Goal: Task Accomplishment & Management: Manage account settings

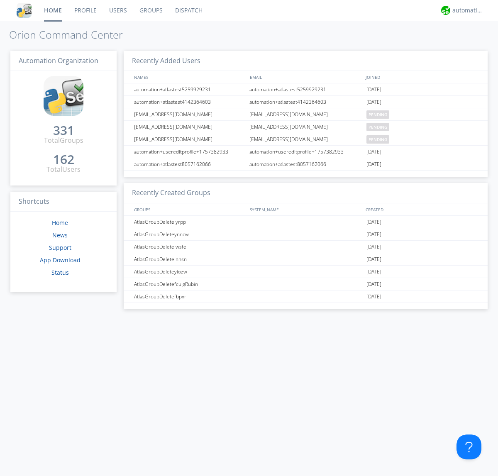
click at [117, 10] on link "Users" at bounding box center [118, 10] width 30 height 21
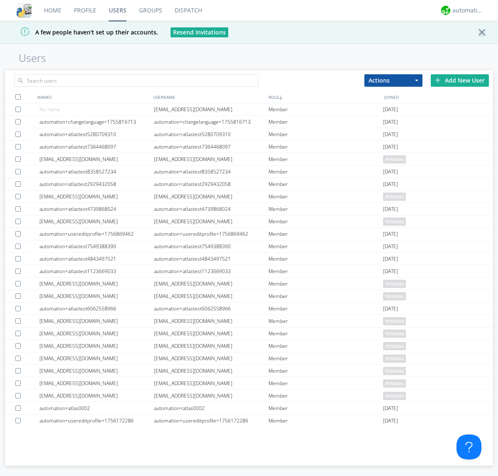
click at [460, 80] on div "Add New User" at bounding box center [460, 80] width 58 height 12
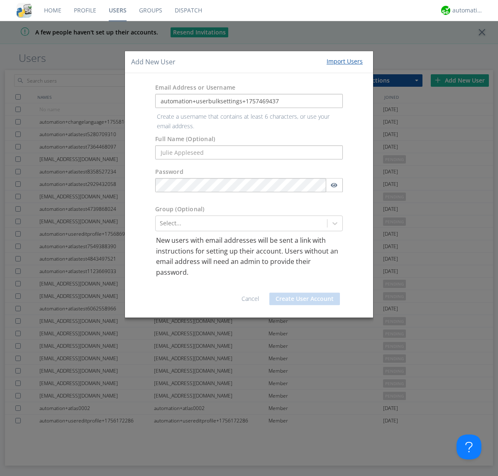
type input "automation+userbulksettings+1757469437"
click at [304, 292] on button "Create User Account" at bounding box center [304, 298] width 71 height 12
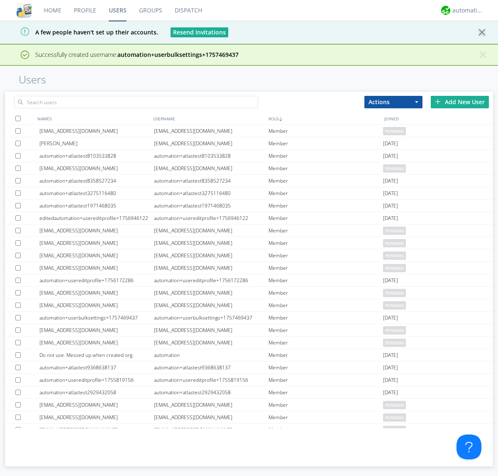
click at [460, 102] on div "Add New User" at bounding box center [460, 102] width 58 height 12
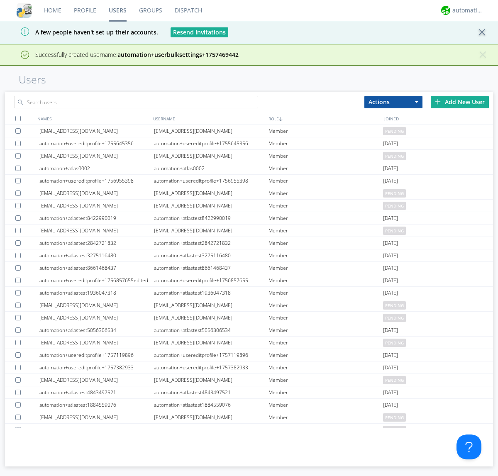
click at [460, 102] on div "Add New User" at bounding box center [460, 102] width 58 height 12
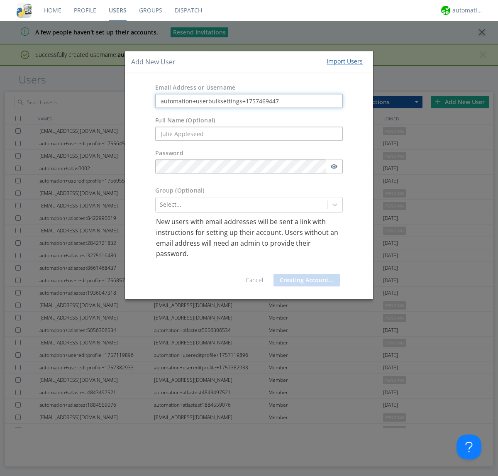
type input "automation+userbulksettings+1757469447"
click at [304, 280] on button "Creating Account..." at bounding box center [306, 280] width 66 height 12
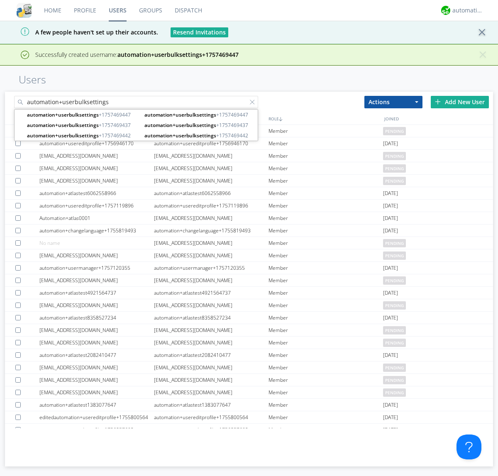
type input "automation+userbulksettings"
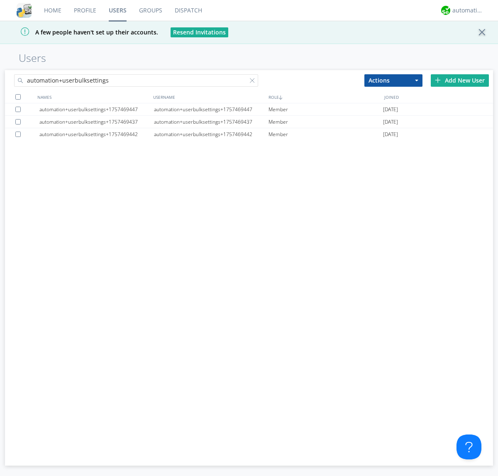
click at [18, 97] on div at bounding box center [17, 96] width 5 height 5
click at [393, 80] on button "Actions" at bounding box center [393, 80] width 58 height 12
click at [0, 0] on link "Edit Settings" at bounding box center [0, 0] width 0 height 0
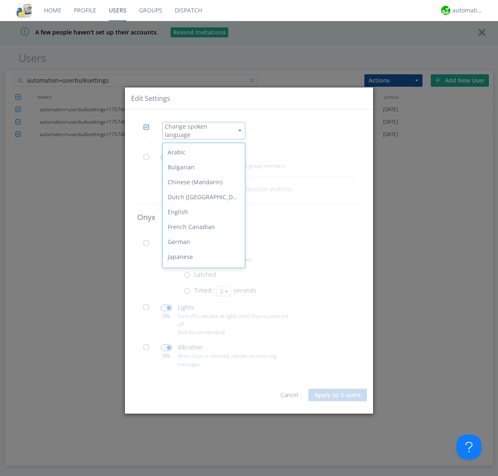
click at [202, 354] on div "Spanish" at bounding box center [204, 361] width 82 height 15
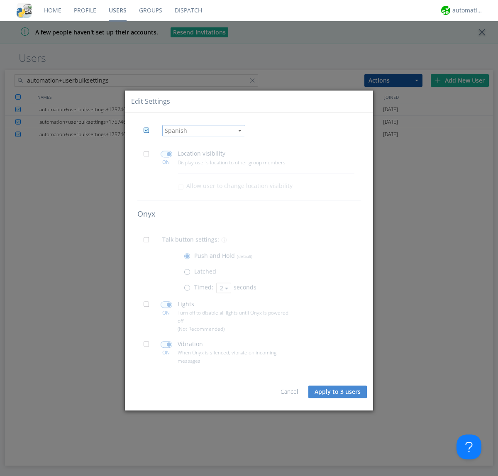
click at [149, 156] on span at bounding box center [149, 156] width 10 height 10
click at [0, 0] on input "checkbox" at bounding box center [0, 0] width 0 height 0
click at [166, 154] on span at bounding box center [167, 154] width 12 height 7
click at [0, 0] on input "checkbox" at bounding box center [0, 0] width 0 height 0
click at [149, 242] on span at bounding box center [149, 242] width 10 height 10
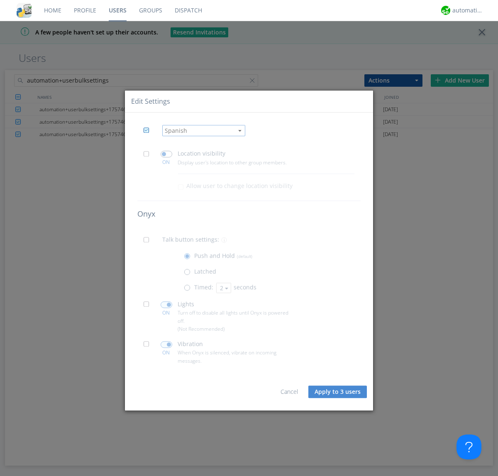
click at [0, 0] on input "checkbox" at bounding box center [0, 0] width 0 height 0
click at [189, 290] on span at bounding box center [189, 290] width 10 height 10
click at [0, 0] on input "radio" at bounding box center [0, 0] width 0 height 0
click at [223, 287] on button "2" at bounding box center [223, 288] width 15 height 10
click at [0, 0] on link "3" at bounding box center [0, 0] width 0 height 0
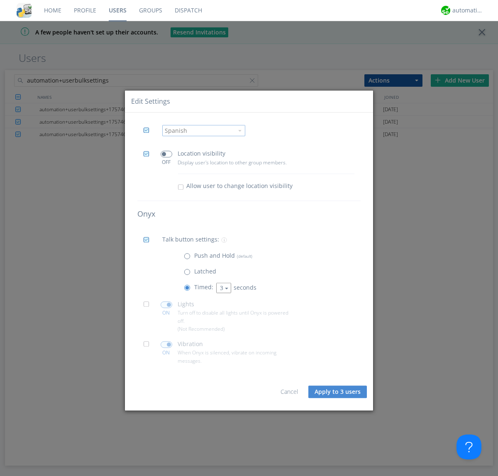
click at [149, 307] on span at bounding box center [149, 307] width 10 height 10
click at [0, 0] on input "checkbox" at bounding box center [0, 0] width 0 height 0
click at [166, 304] on span at bounding box center [167, 304] width 12 height 7
click at [0, 0] on input "checkbox" at bounding box center [0, 0] width 0 height 0
click at [149, 346] on span at bounding box center [149, 346] width 10 height 10
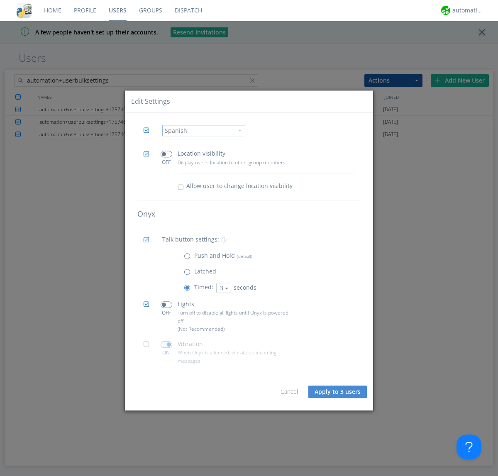
click at [0, 0] on input "checkbox" at bounding box center [0, 0] width 0 height 0
click at [166, 344] on span at bounding box center [167, 344] width 12 height 7
click at [0, 0] on input "checkbox" at bounding box center [0, 0] width 0 height 0
click at [338, 392] on button "Apply to 3 users" at bounding box center [337, 391] width 58 height 12
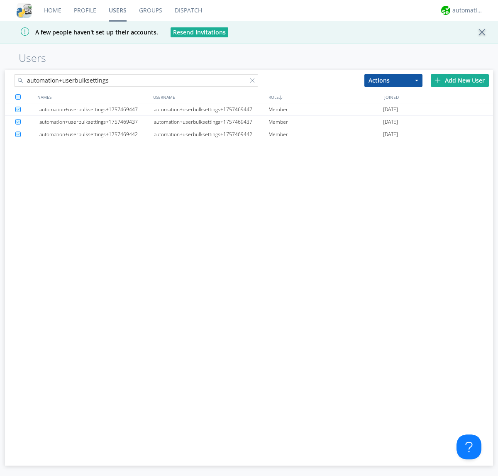
click at [117, 10] on link "Users" at bounding box center [117, 10] width 30 height 21
click at [254, 82] on div at bounding box center [254, 82] width 8 height 8
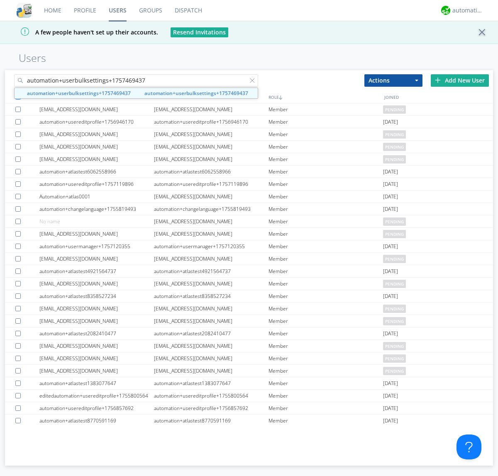
type input "automation+userbulksettings+1757469437"
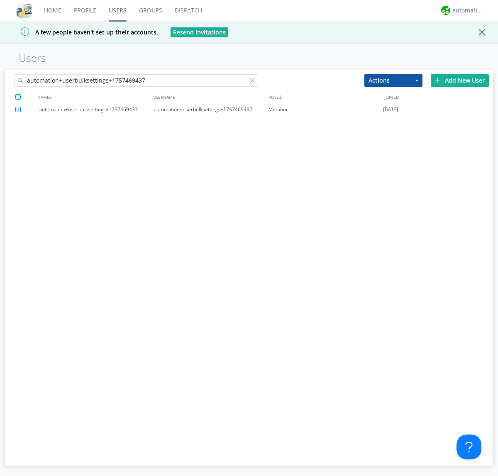
click at [211, 109] on div "automation+userbulksettings+1757469437" at bounding box center [211, 109] width 114 height 12
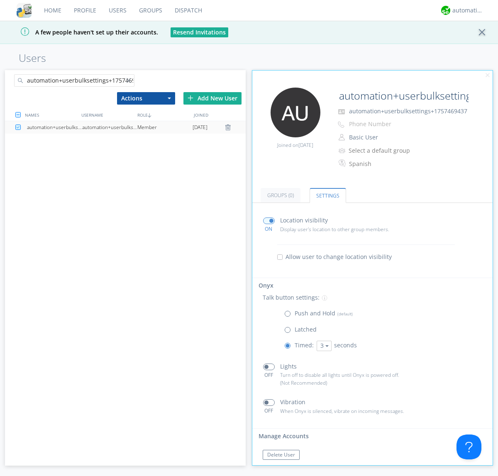
scroll to position [14, 0]
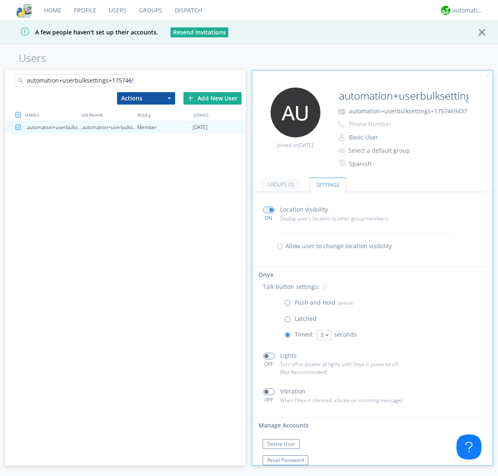
click at [130, 82] on div at bounding box center [130, 82] width 8 height 8
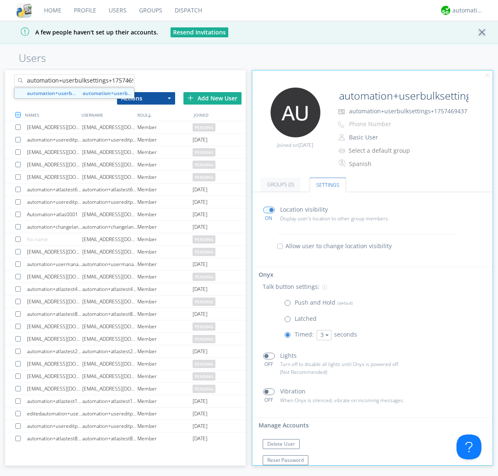
scroll to position [0, 10]
type input "automation+userbulksettings+1757469442"
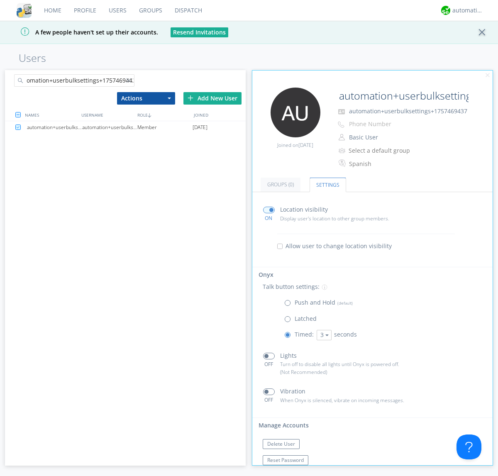
click at [110, 127] on div "automation+userbulksettings+1757469442" at bounding box center [109, 127] width 55 height 12
